Goal: Task Accomplishment & Management: Complete application form

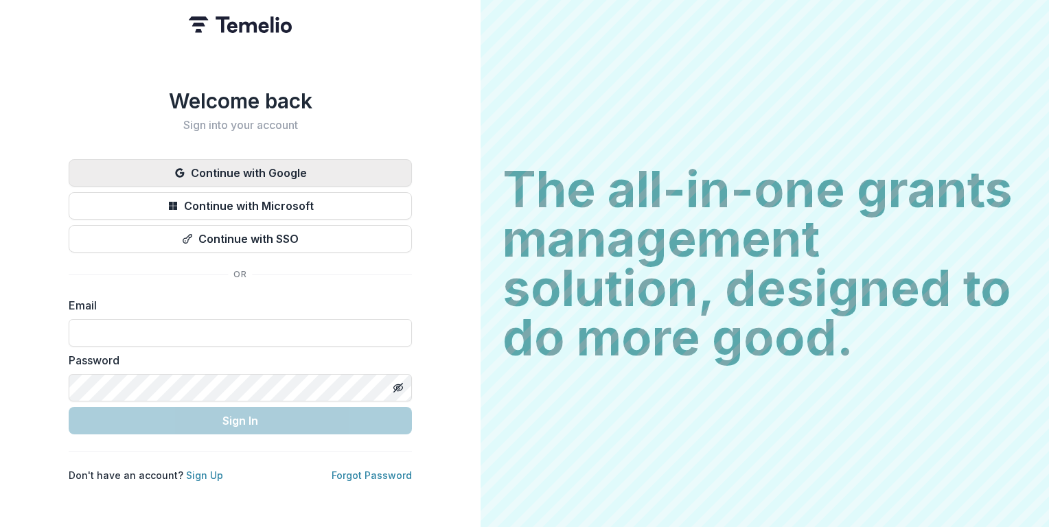
click at [216, 161] on button "Continue with Google" at bounding box center [240, 172] width 343 height 27
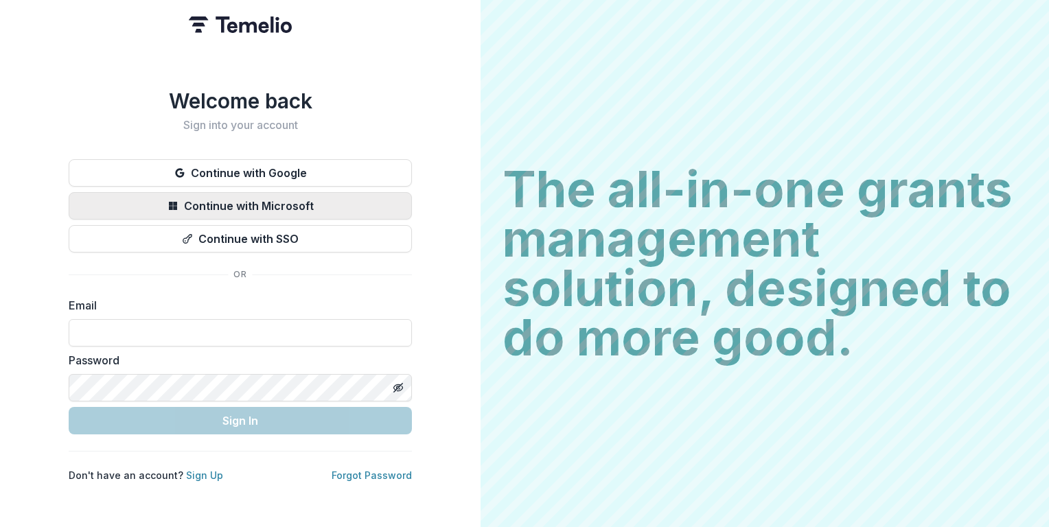
click at [280, 202] on button "Continue with Microsoft" at bounding box center [240, 205] width 343 height 27
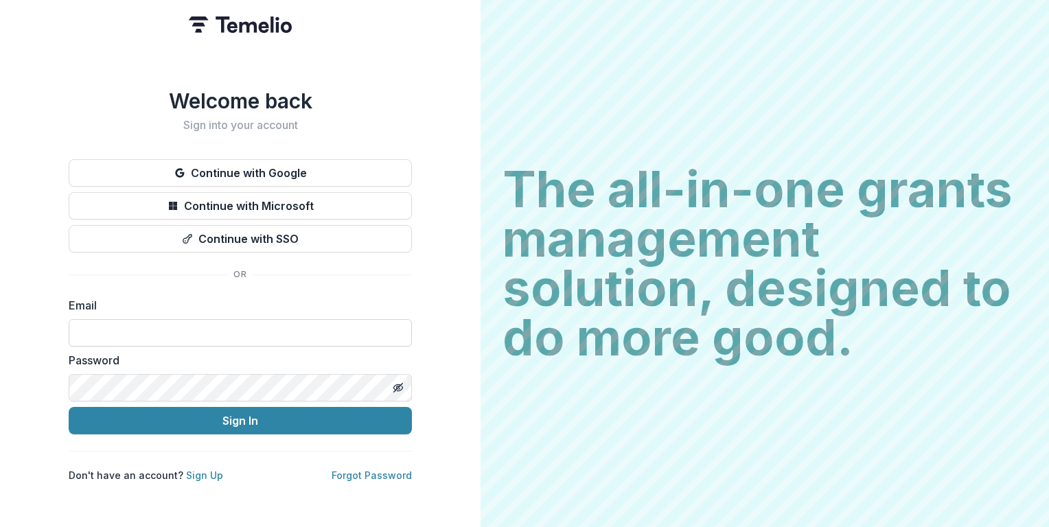
click at [294, 327] on input at bounding box center [240, 332] width 343 height 27
click at [91, 328] on input at bounding box center [240, 332] width 343 height 27
click at [82, 321] on input at bounding box center [240, 332] width 343 height 27
type input "**********"
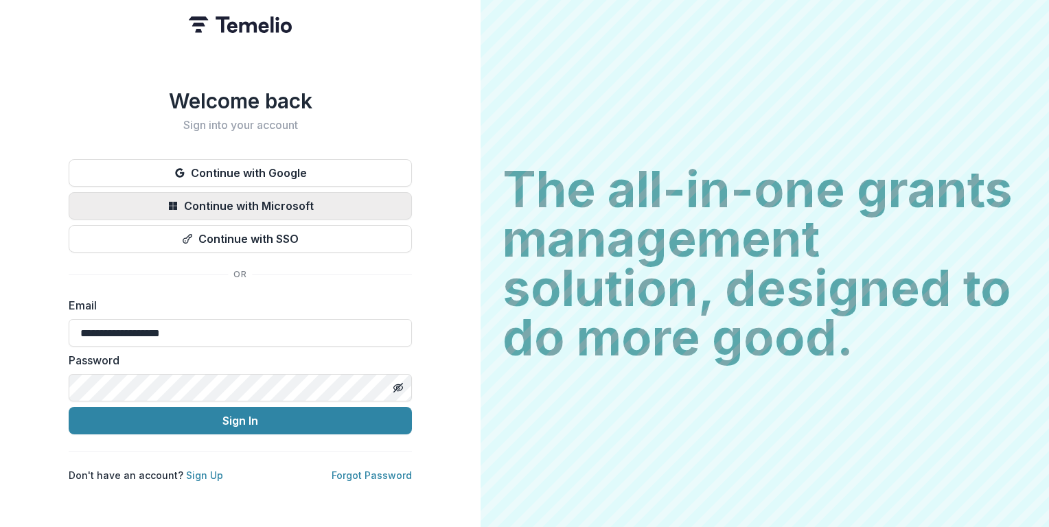
click at [236, 194] on button "Continue with Microsoft" at bounding box center [240, 205] width 343 height 27
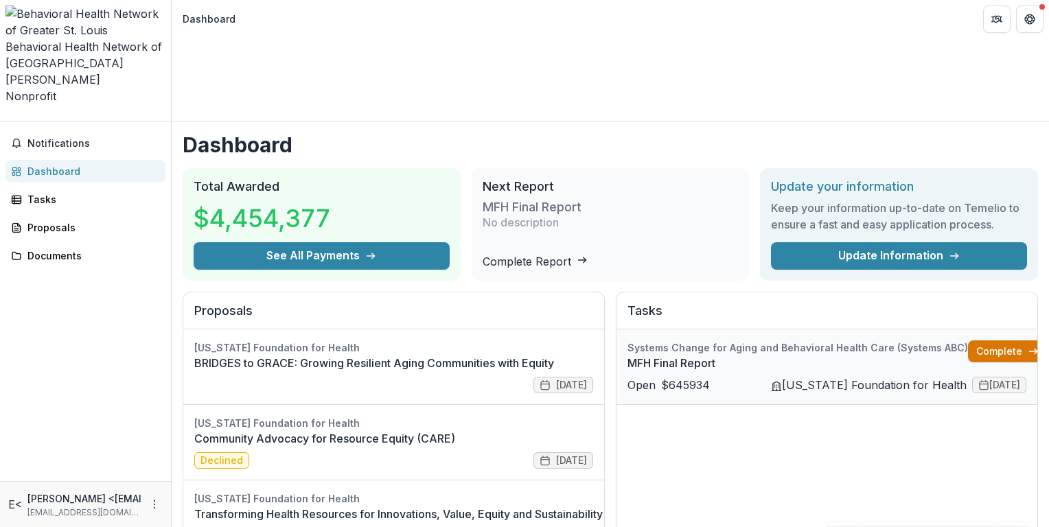
click at [1001, 341] on link "Complete" at bounding box center [1007, 352] width 79 height 22
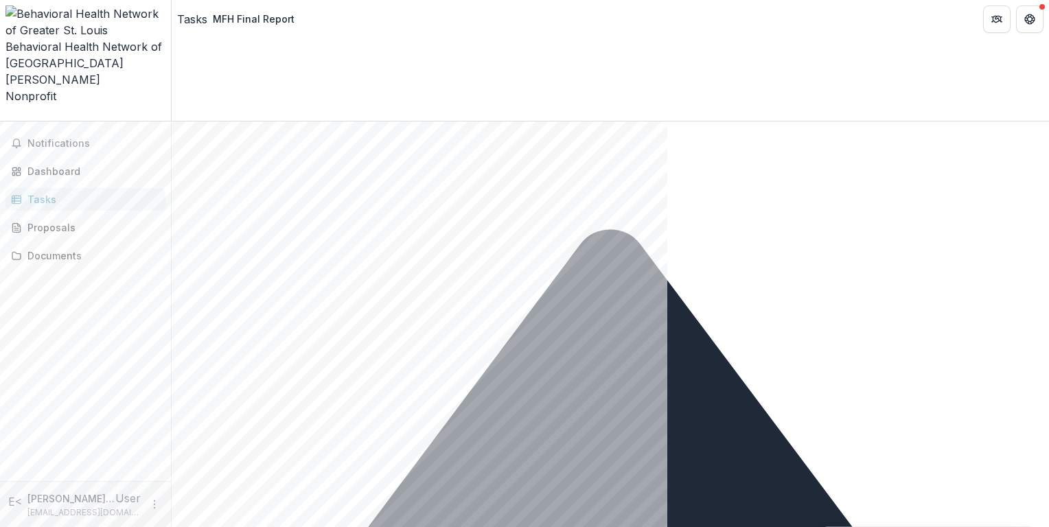
scroll to position [466, 0]
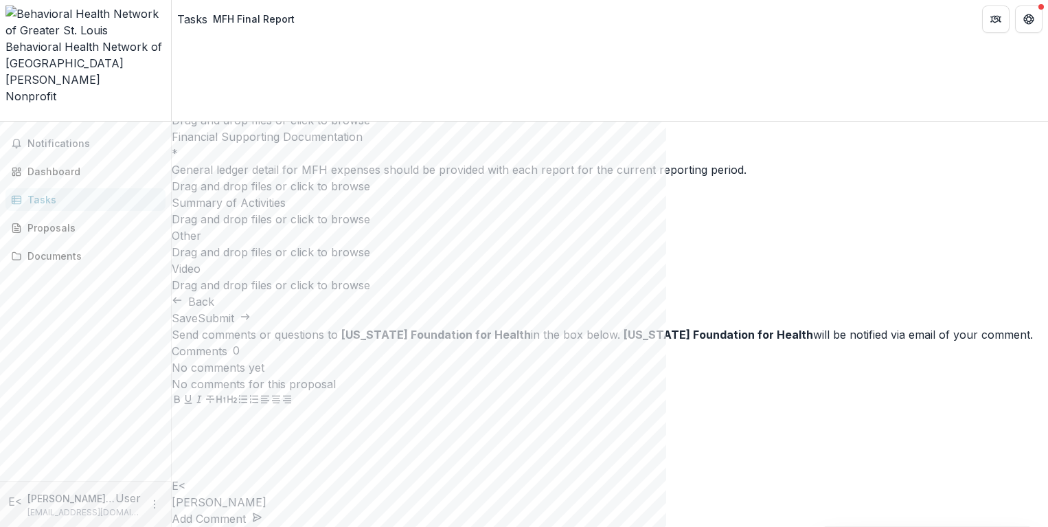
scroll to position [521, 0]
